Goal: Transaction & Acquisition: Purchase product/service

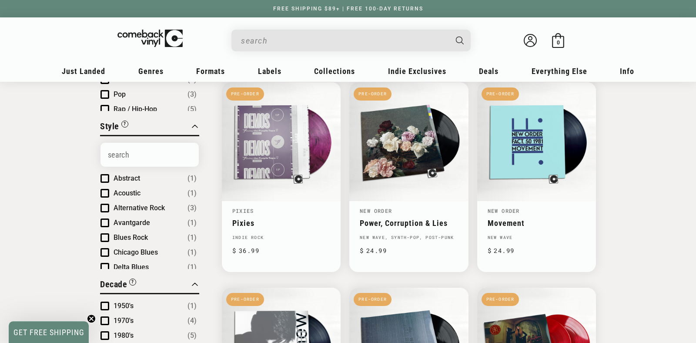
scroll to position [274, 0]
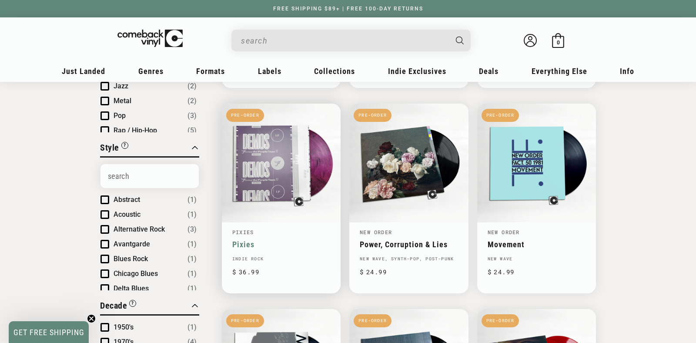
click at [285, 240] on link "Pixies" at bounding box center [281, 244] width 98 height 9
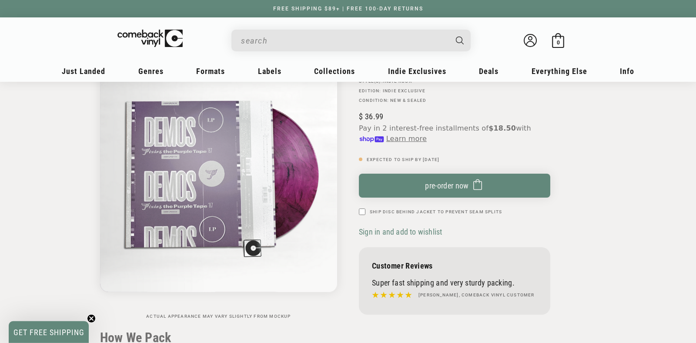
scroll to position [91, 0]
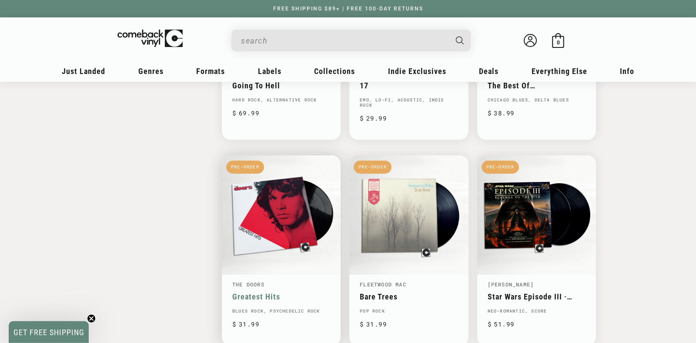
scroll to position [1279, 0]
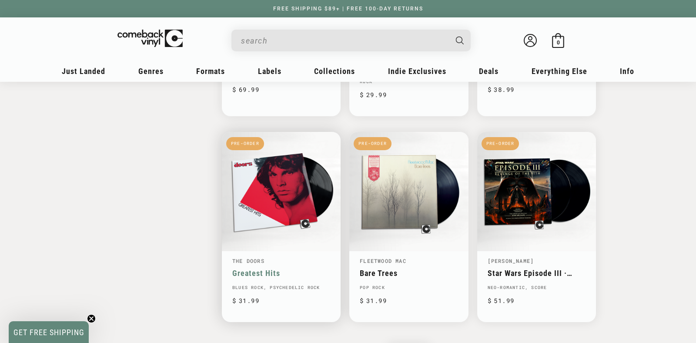
click at [265, 268] on link "Greatest Hits" at bounding box center [281, 272] width 98 height 9
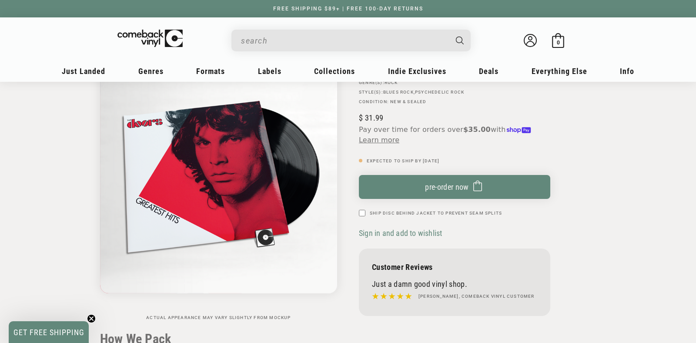
scroll to position [46, 0]
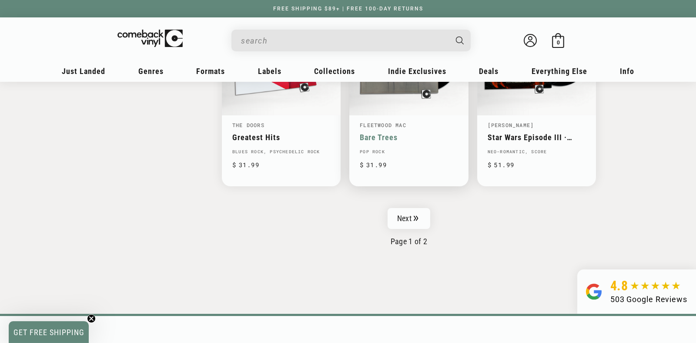
scroll to position [1416, 0]
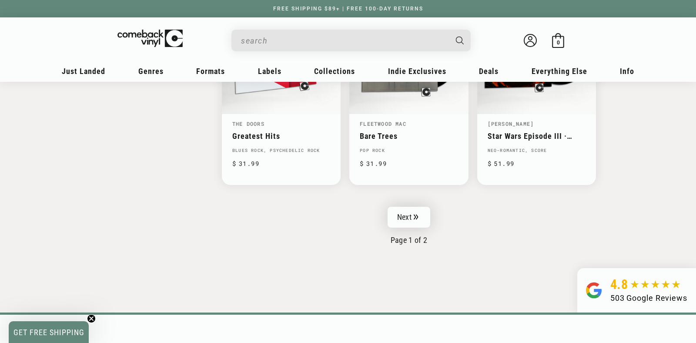
click at [411, 207] on link "Next" at bounding box center [409, 217] width 43 height 21
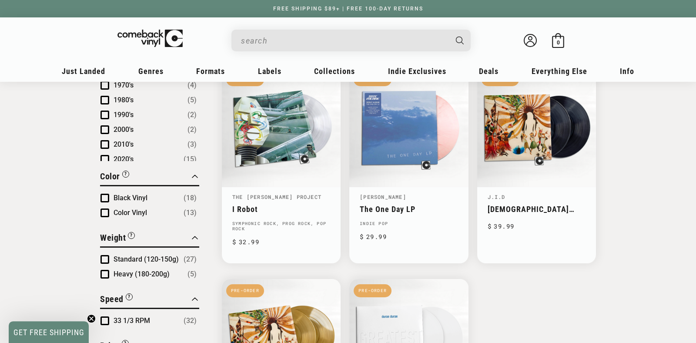
scroll to position [503, 0]
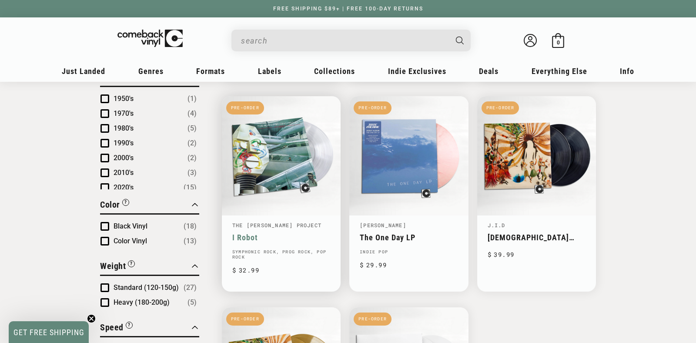
click at [254, 233] on link "I Robot" at bounding box center [281, 237] width 98 height 9
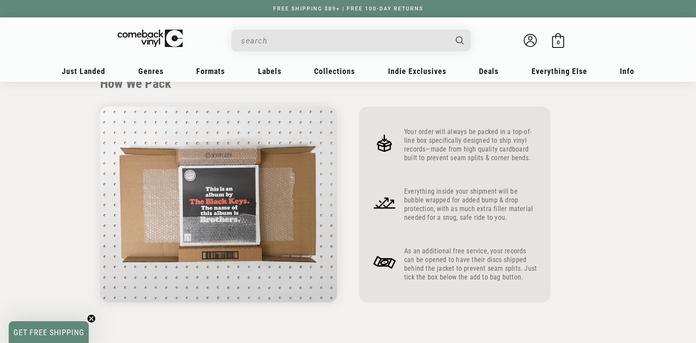
scroll to position [594, 0]
